Goal: Communication & Community: Participate in discussion

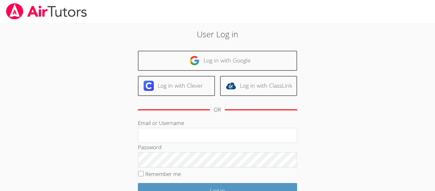
type input "[EMAIL_ADDRESS][DOMAIN_NAME]"
click at [312, 52] on div "User Log in Log in with Google Log in with Clever Log in with ClassLink OR Emai…" at bounding box center [217, 133] width 235 height 211
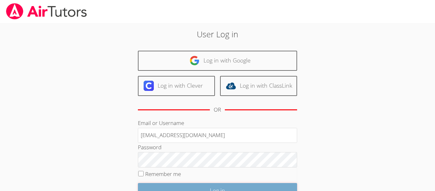
click at [209, 183] on input "Log in" at bounding box center [217, 190] width 159 height 15
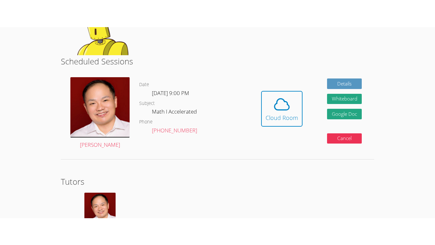
scroll to position [140, 0]
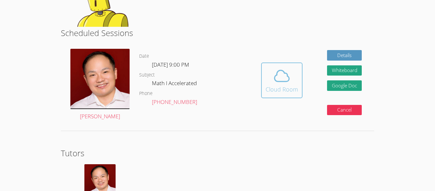
click at [301, 71] on button "Cloud Room" at bounding box center [281, 80] width 41 height 36
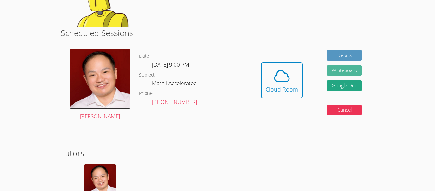
click at [336, 72] on button "Whiteboard" at bounding box center [344, 70] width 35 height 11
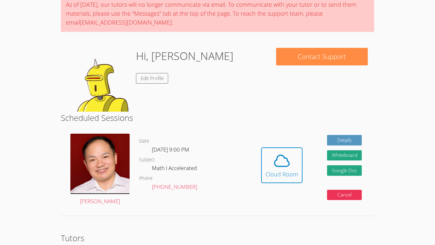
scroll to position [0, 0]
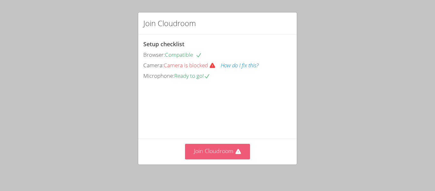
click at [208, 152] on button "Join Cloudroom" at bounding box center [217, 152] width 65 height 16
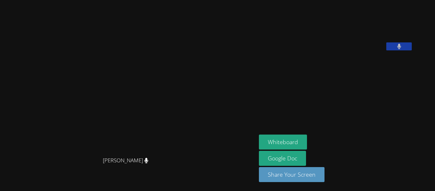
click at [315, 50] on video at bounding box center [307, 27] width 96 height 48
click at [412, 50] on button at bounding box center [399, 46] width 25 height 8
click at [403, 49] on icon at bounding box center [399, 46] width 7 height 5
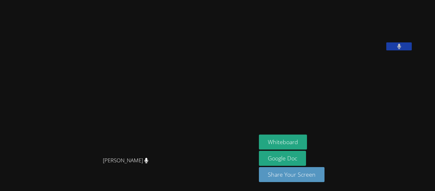
click at [412, 50] on button at bounding box center [399, 46] width 25 height 8
click at [411, 50] on button at bounding box center [399, 46] width 25 height 8
click at [412, 50] on button at bounding box center [399, 46] width 25 height 8
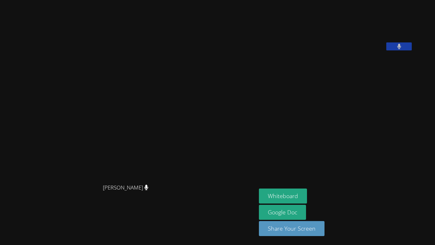
click at [412, 50] on button at bounding box center [399, 46] width 25 height 8
click at [403, 49] on icon at bounding box center [399, 46] width 7 height 5
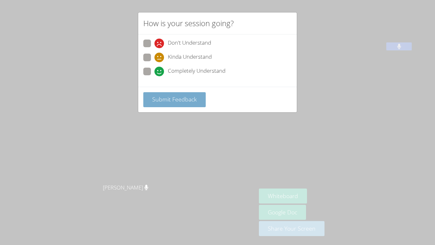
click at [190, 102] on span "Submit Feedback" at bounding box center [174, 99] width 45 height 8
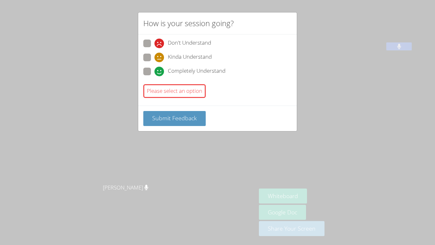
click at [155, 76] on span at bounding box center [155, 76] width 0 height 0
click at [155, 71] on input "Completely Understand" at bounding box center [157, 70] width 5 height 5
radio input "true"
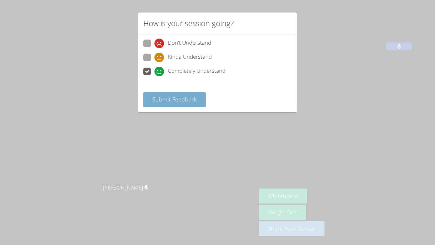
click at [171, 100] on span "Submit Feedback" at bounding box center [174, 99] width 45 height 8
